Goal: Task Accomplishment & Management: Complete application form

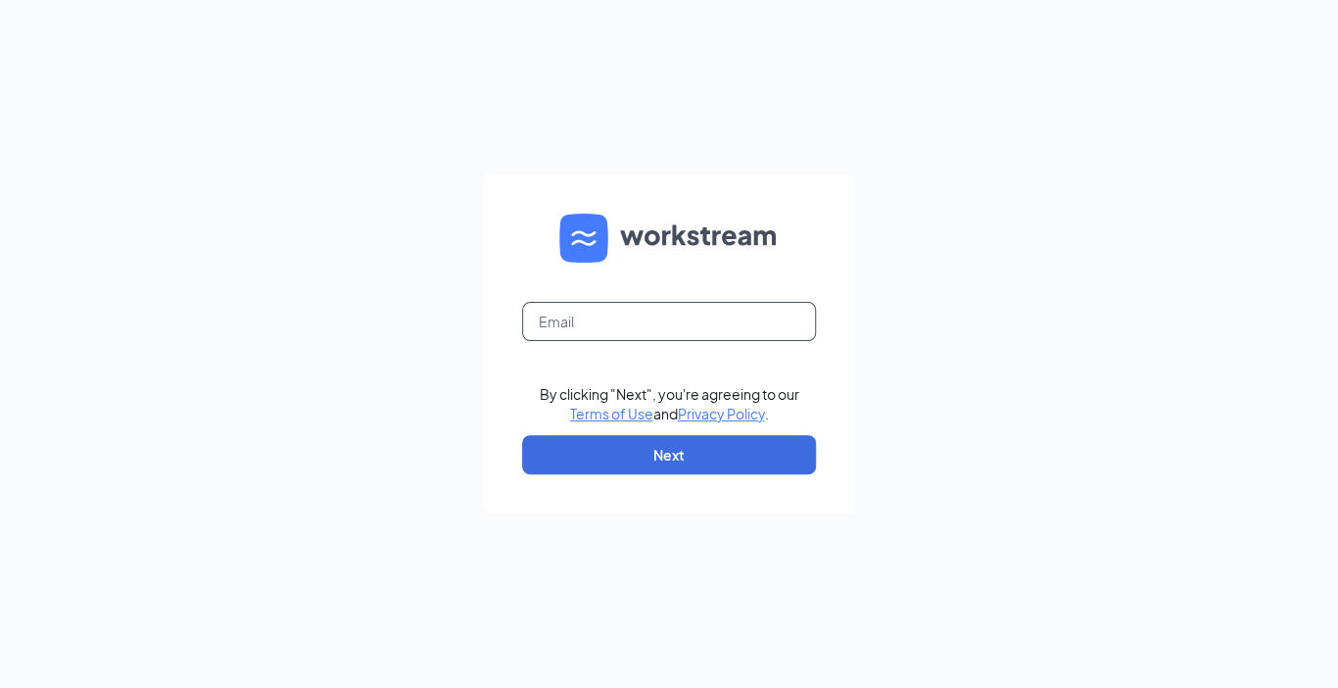
click at [695, 334] on input "text" at bounding box center [669, 321] width 294 height 39
type input "william.metz@railms.com"
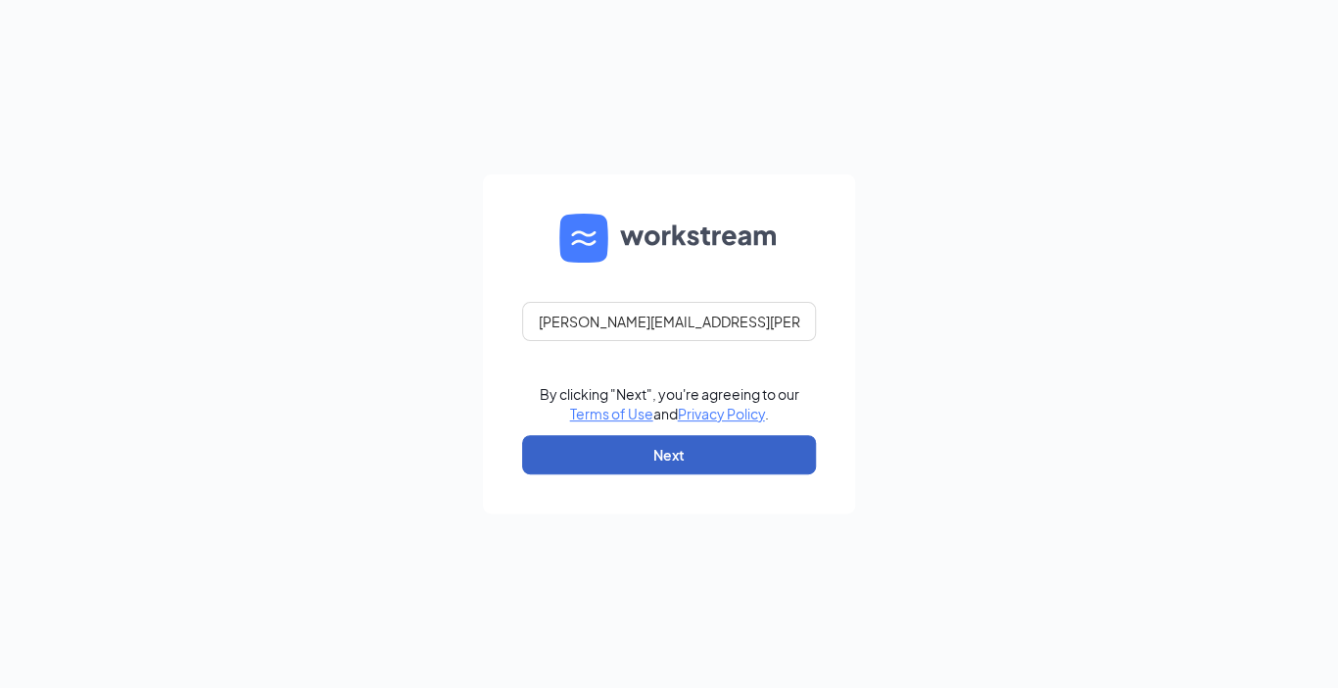
click at [649, 459] on button "Next" at bounding box center [669, 454] width 294 height 39
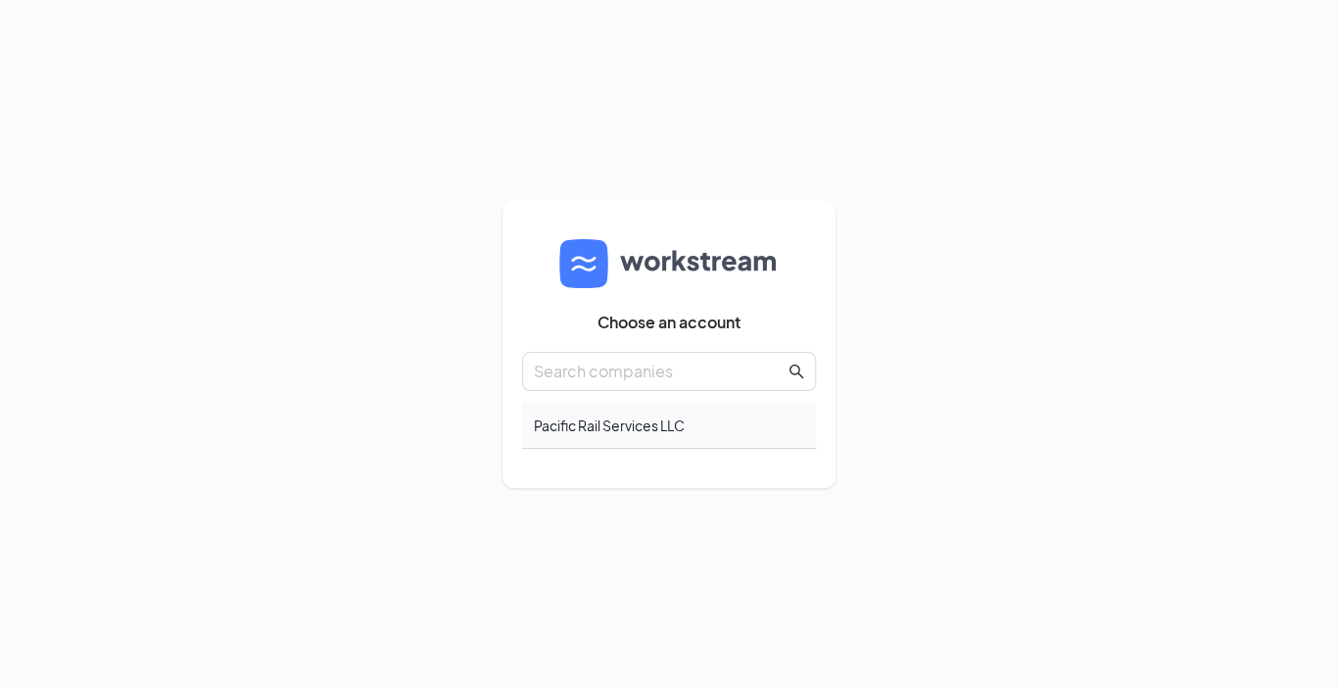
click at [639, 426] on div "Pacific Rail Services LLC" at bounding box center [669, 426] width 294 height 46
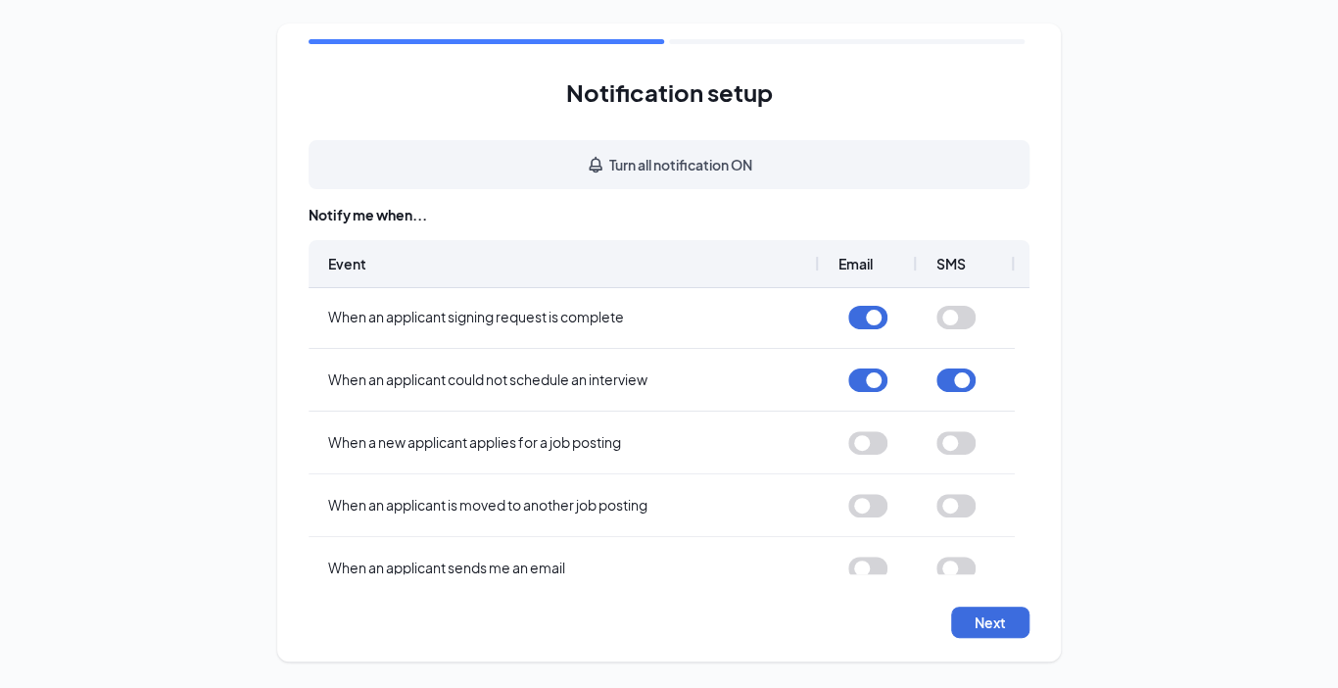
scroll to position [75, 0]
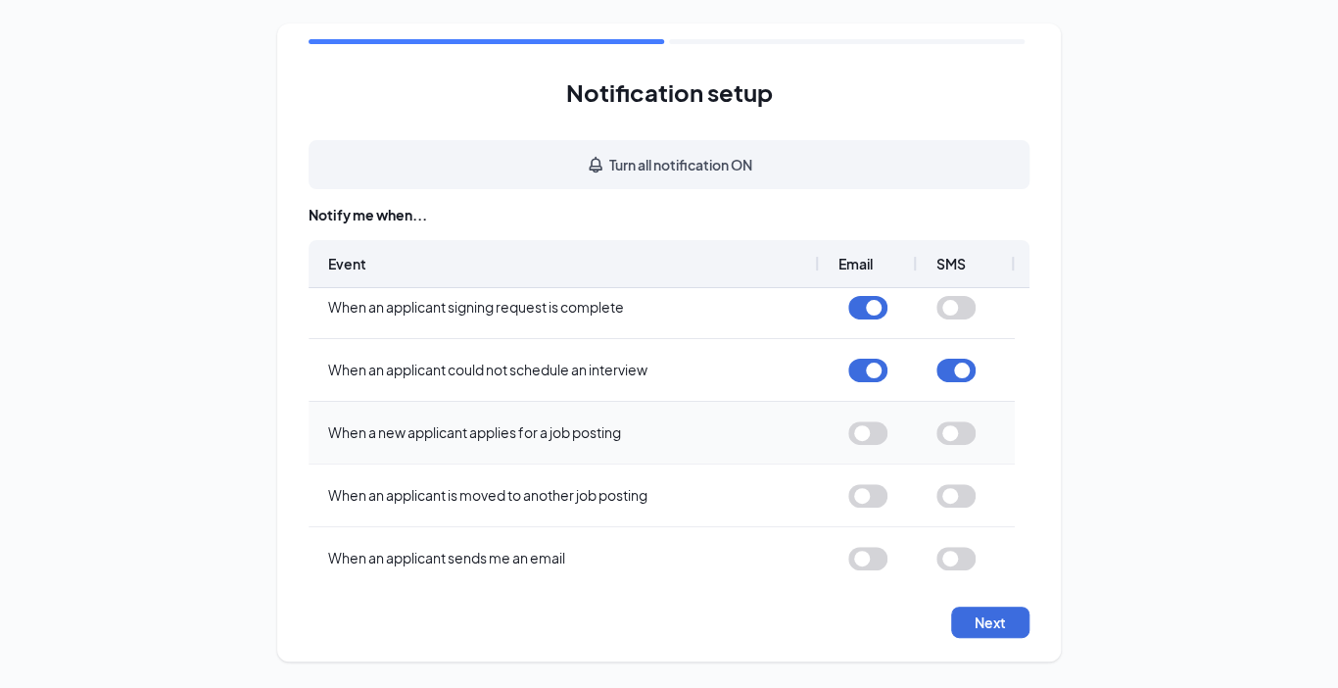
click at [956, 440] on button "button" at bounding box center [956, 433] width 39 height 24
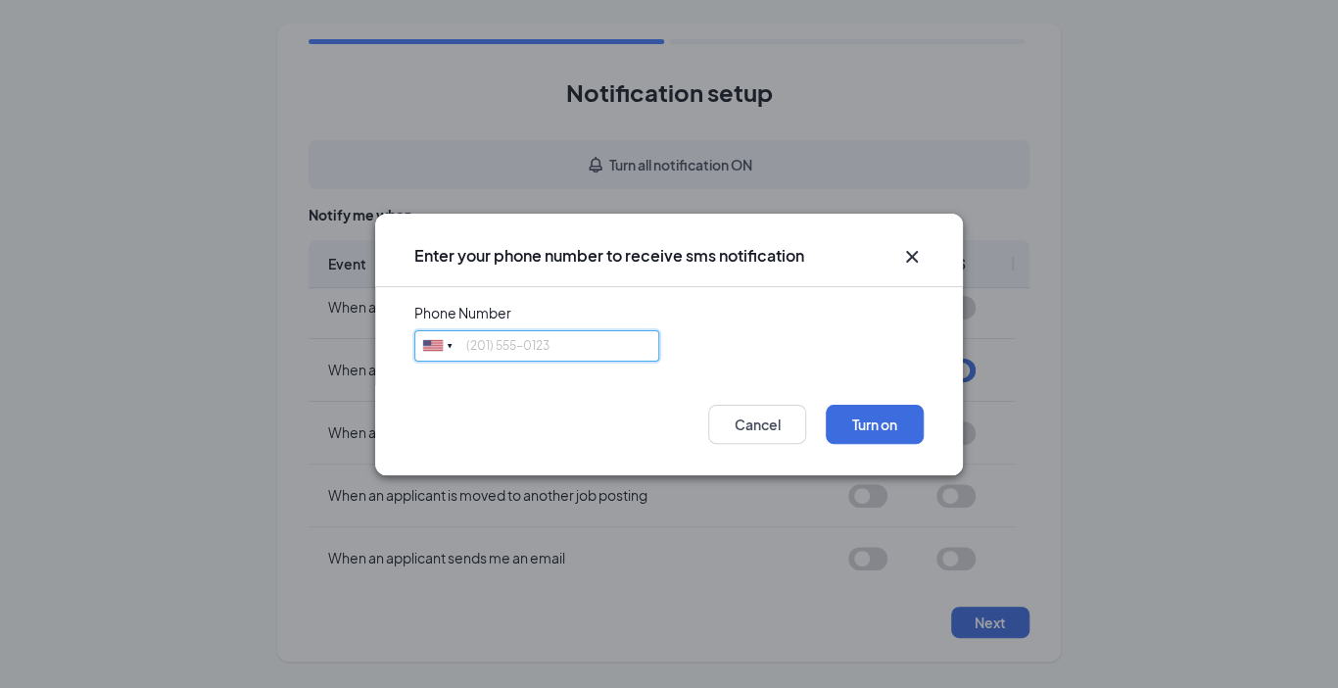
click at [560, 348] on input "tel" at bounding box center [536, 345] width 245 height 31
type input "4692652722"
click at [878, 421] on button "Turn on" at bounding box center [875, 424] width 98 height 39
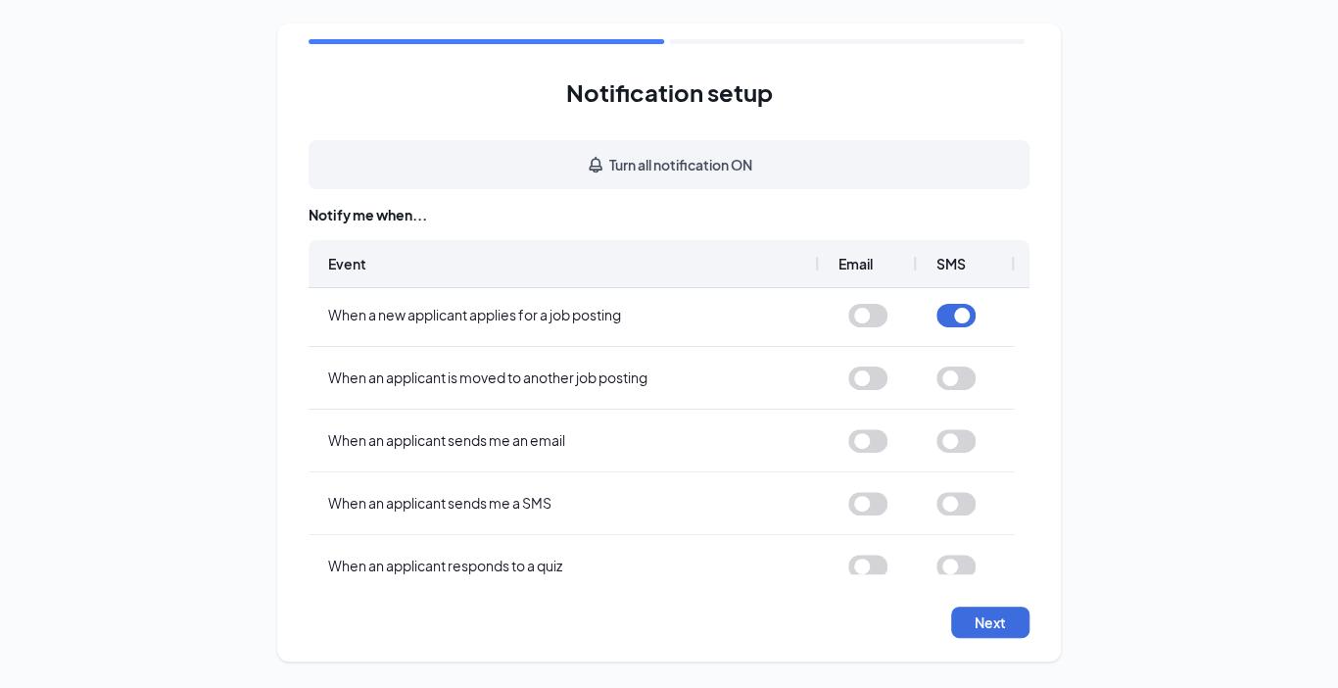
scroll to position [197, 0]
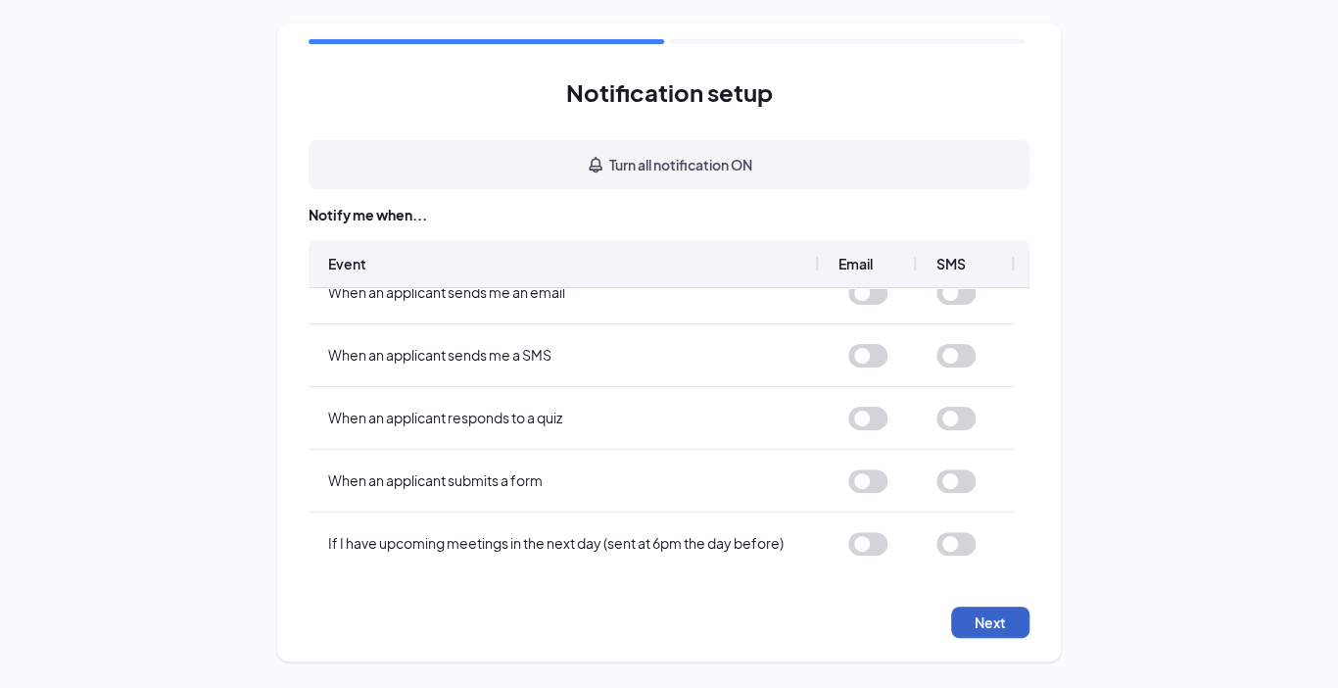
click at [992, 613] on button "Next" at bounding box center [990, 622] width 78 height 31
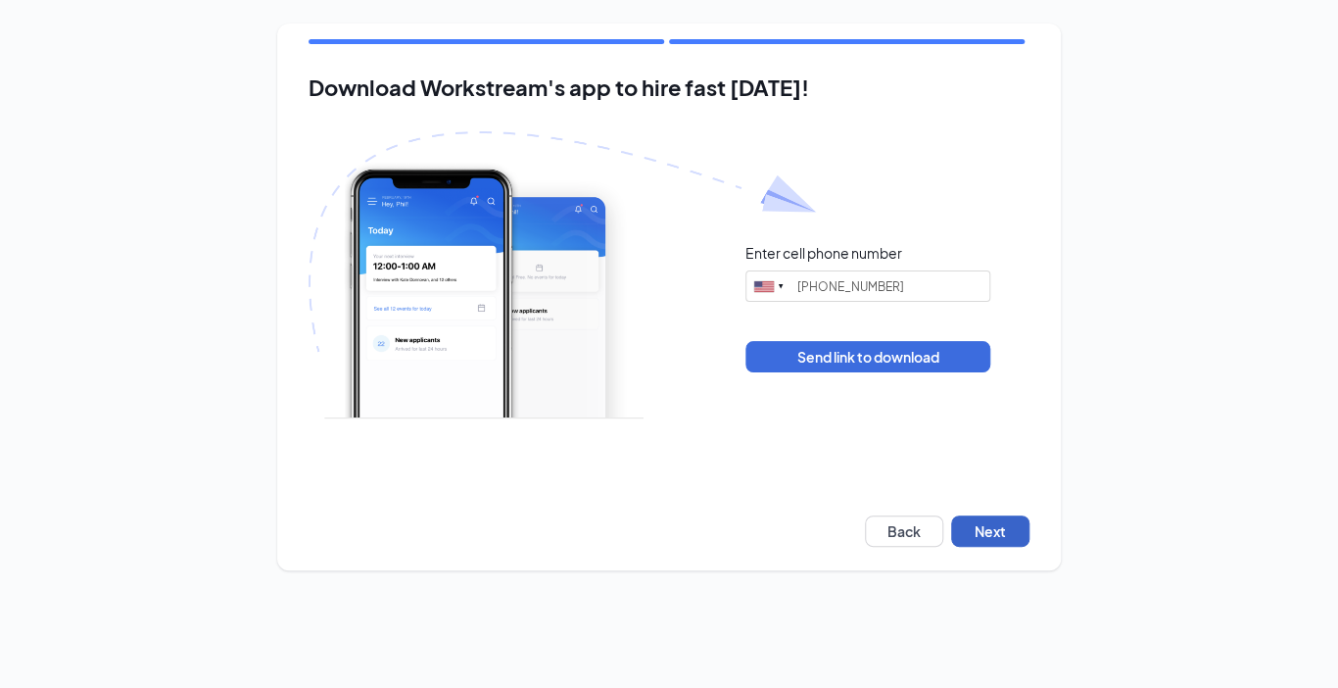
click at [1011, 535] on button "Next" at bounding box center [990, 530] width 78 height 31
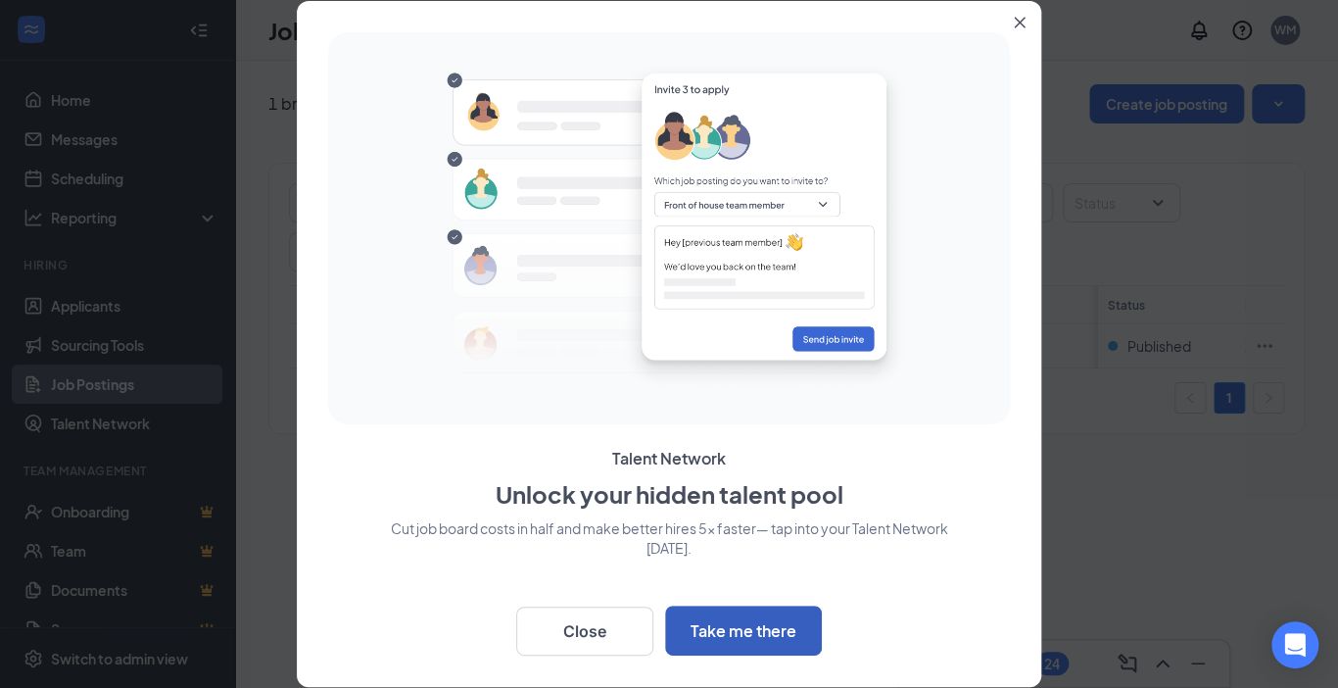
click at [788, 633] on button "Take me there" at bounding box center [743, 631] width 157 height 50
